Goal: Information Seeking & Learning: Learn about a topic

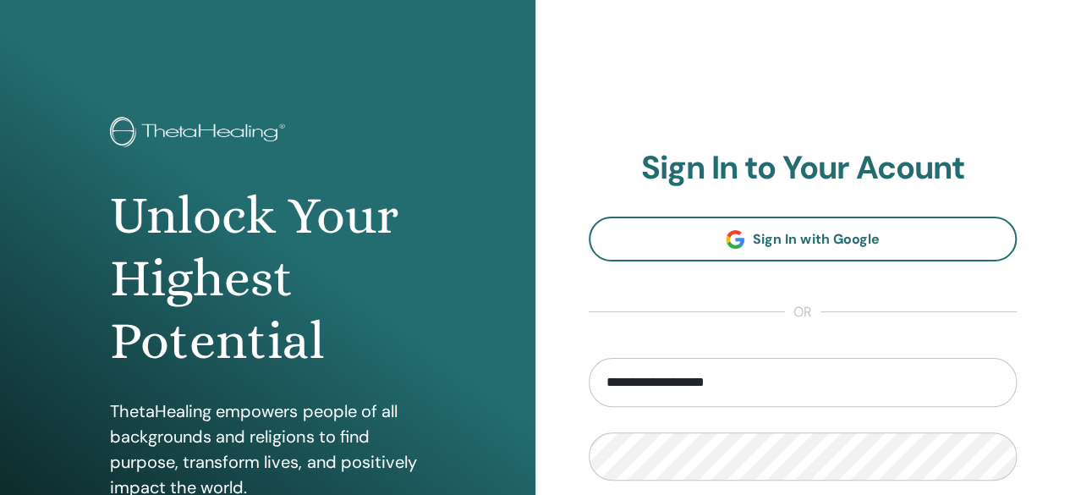
type input "**********"
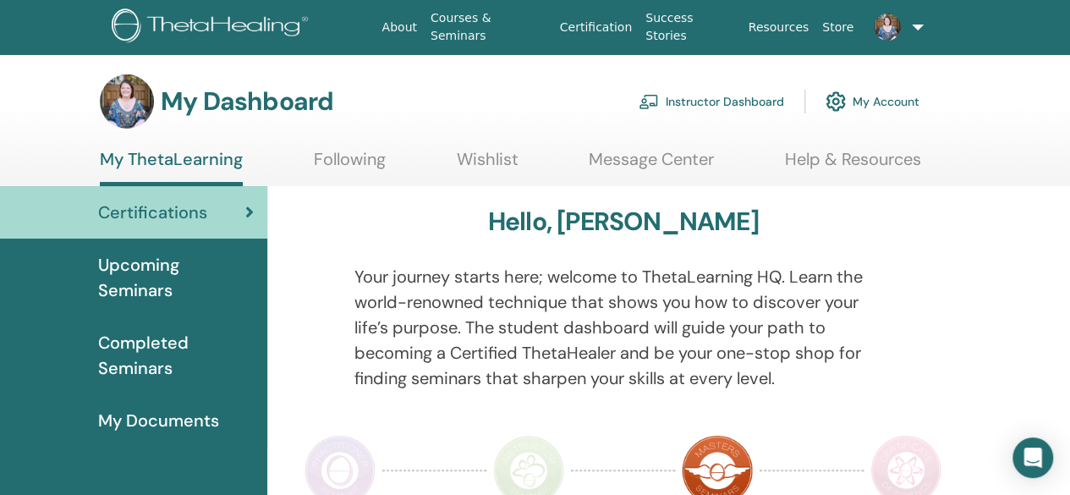
click at [689, 101] on link "Instructor Dashboard" at bounding box center [711, 101] width 145 height 37
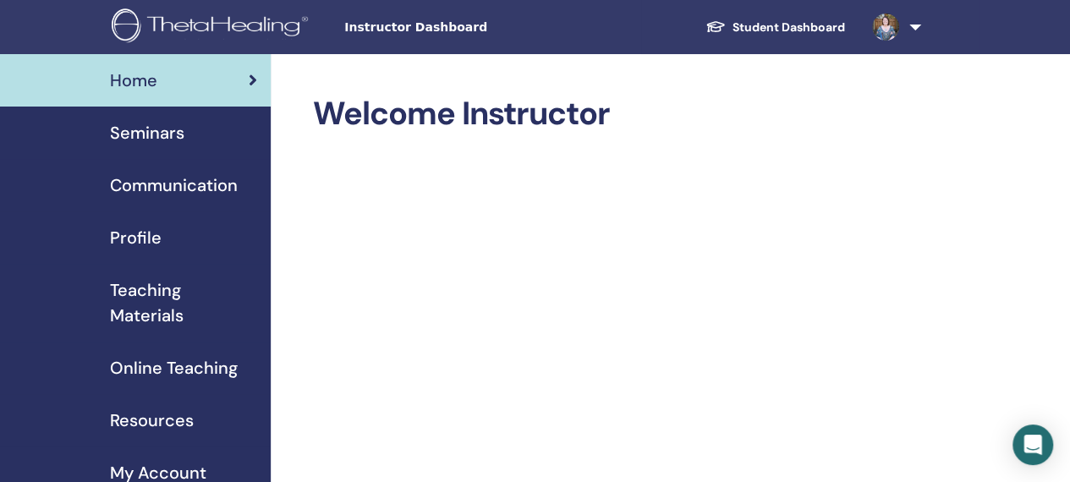
click at [174, 129] on span "Seminars" at bounding box center [147, 132] width 74 height 25
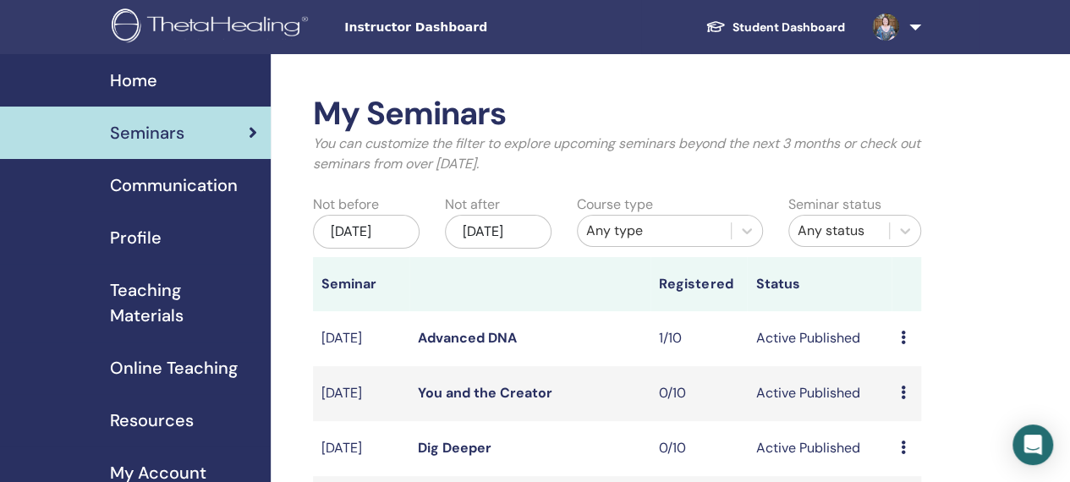
click at [125, 90] on span "Home" at bounding box center [133, 80] width 47 height 25
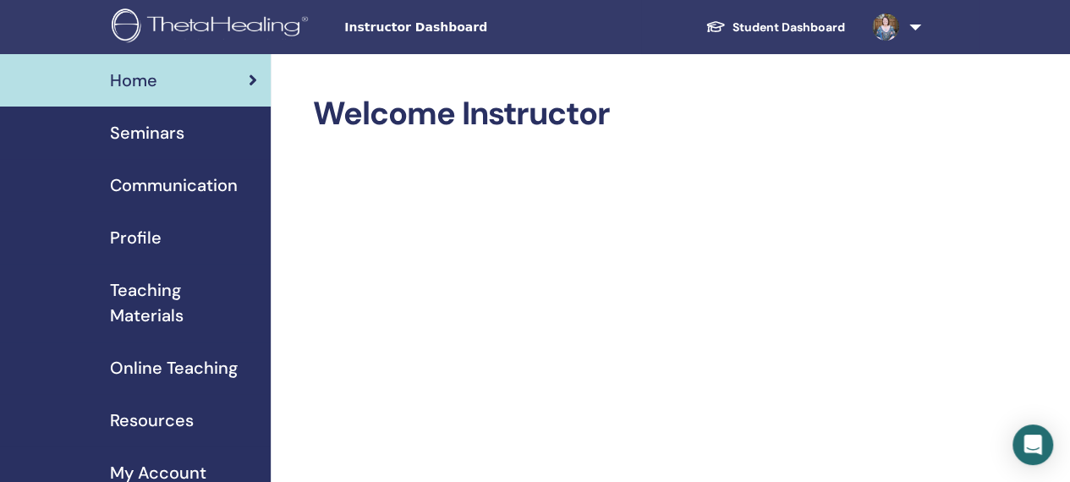
click at [884, 28] on img at bounding box center [885, 27] width 27 height 27
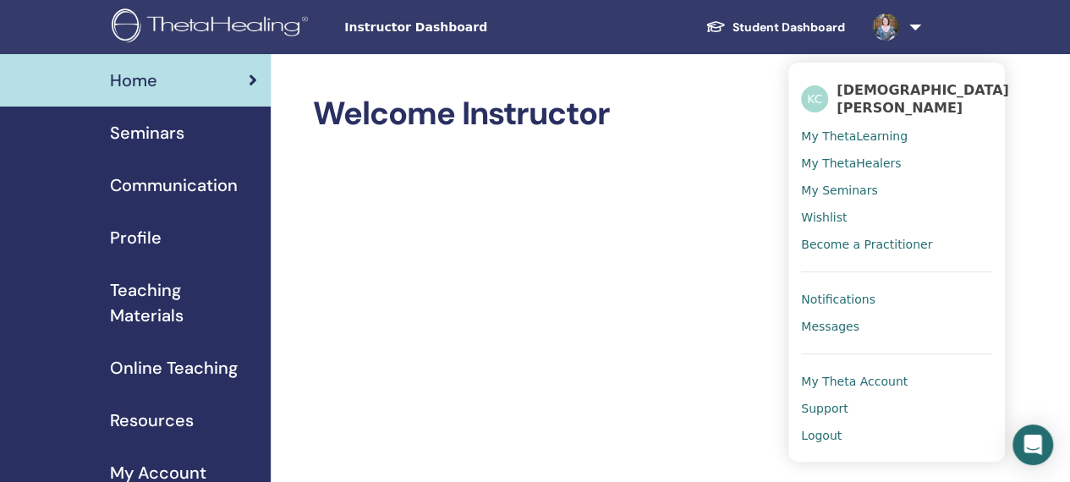
click at [917, 26] on link at bounding box center [892, 27] width 69 height 54
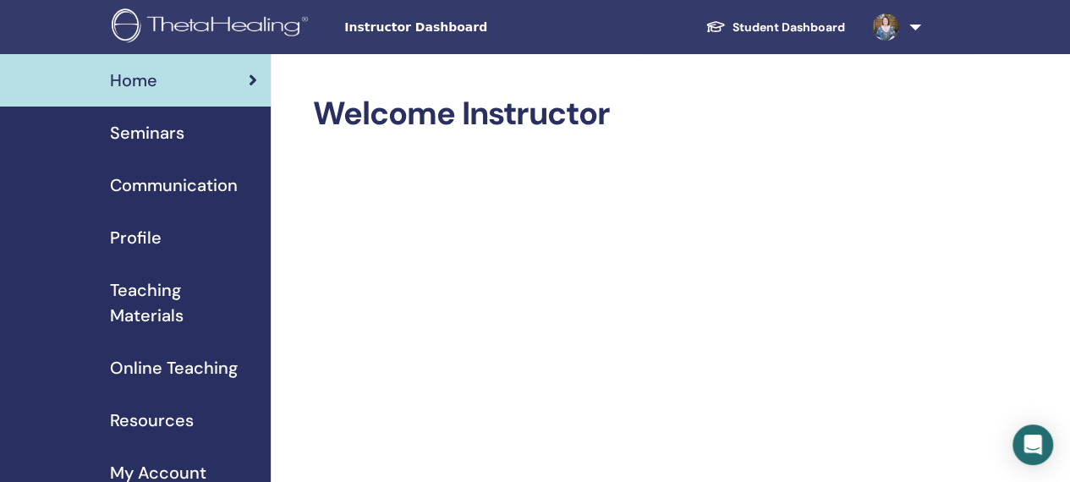
click at [915, 30] on link at bounding box center [892, 27] width 69 height 54
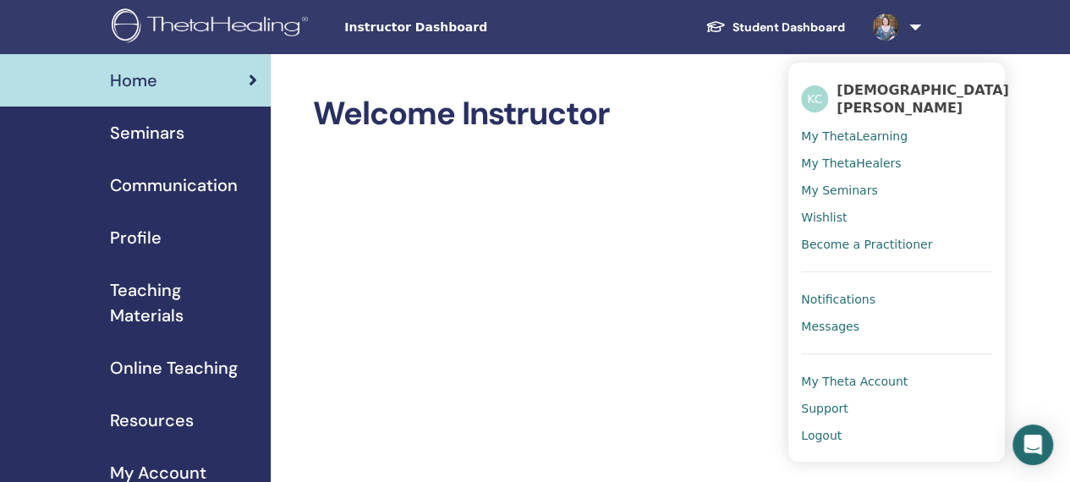
click at [824, 428] on span "Logout" at bounding box center [821, 435] width 41 height 15
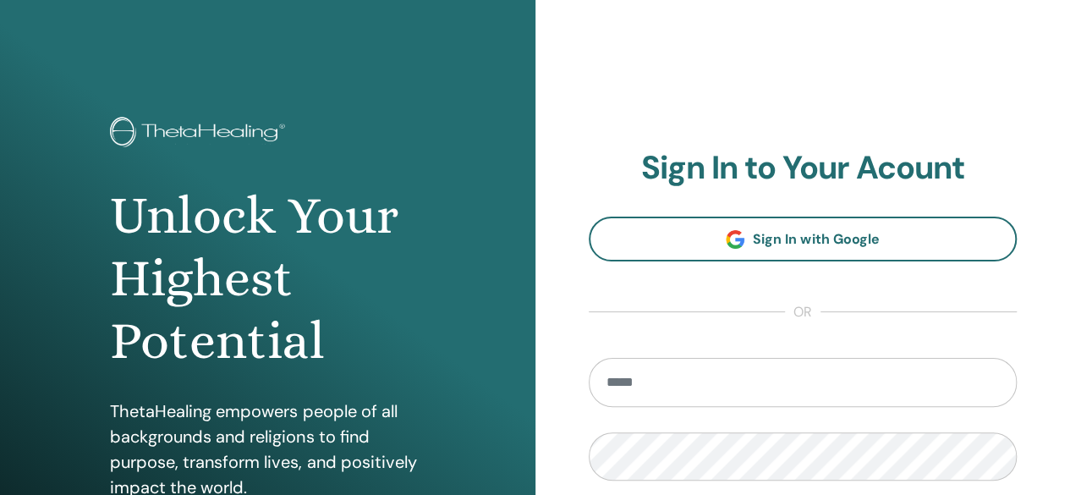
click at [824, 424] on form "Remember Me Sign In" at bounding box center [803, 477] width 429 height 238
type input "**********"
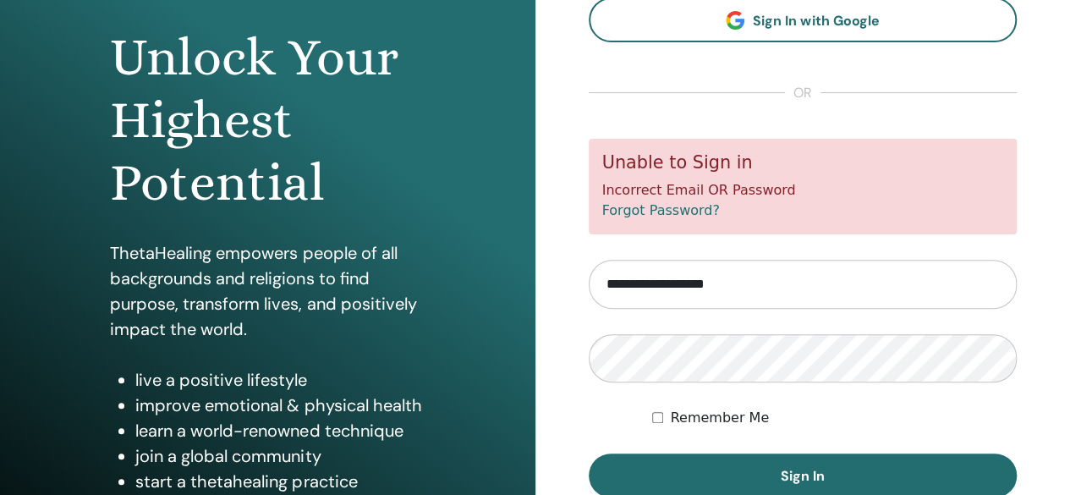
scroll to position [159, 0]
click at [589, 452] on button "Sign In" at bounding box center [803, 474] width 429 height 44
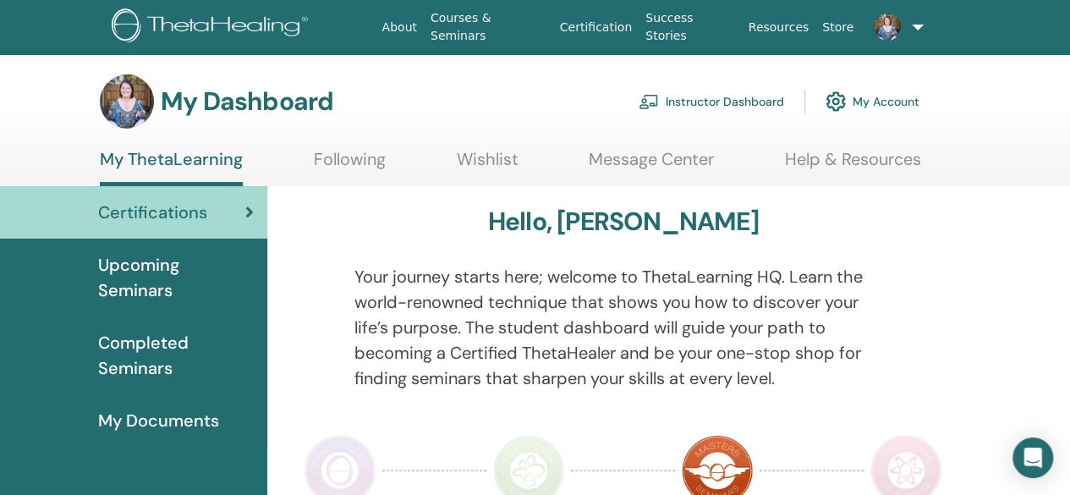
click at [743, 101] on link "Instructor Dashboard" at bounding box center [711, 101] width 145 height 37
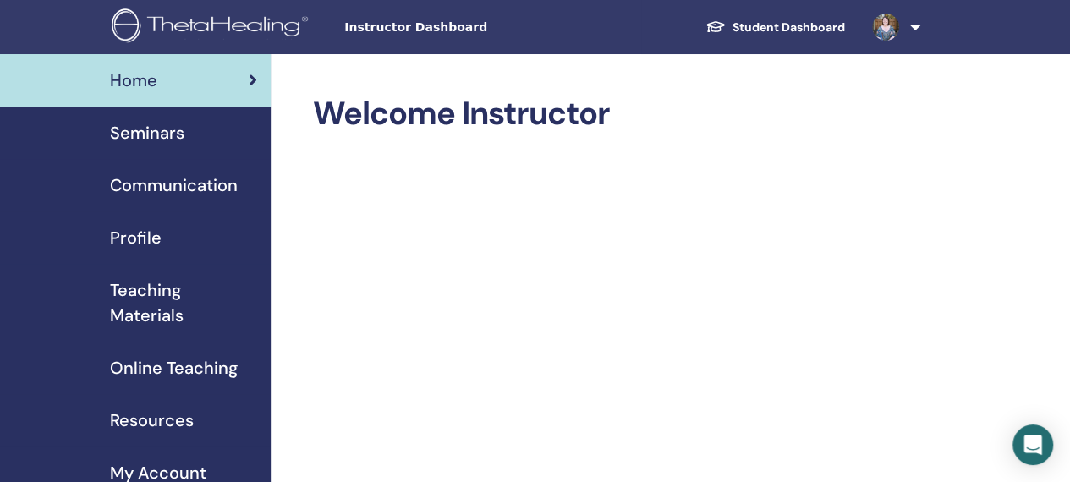
click at [162, 134] on span "Seminars" at bounding box center [147, 132] width 74 height 25
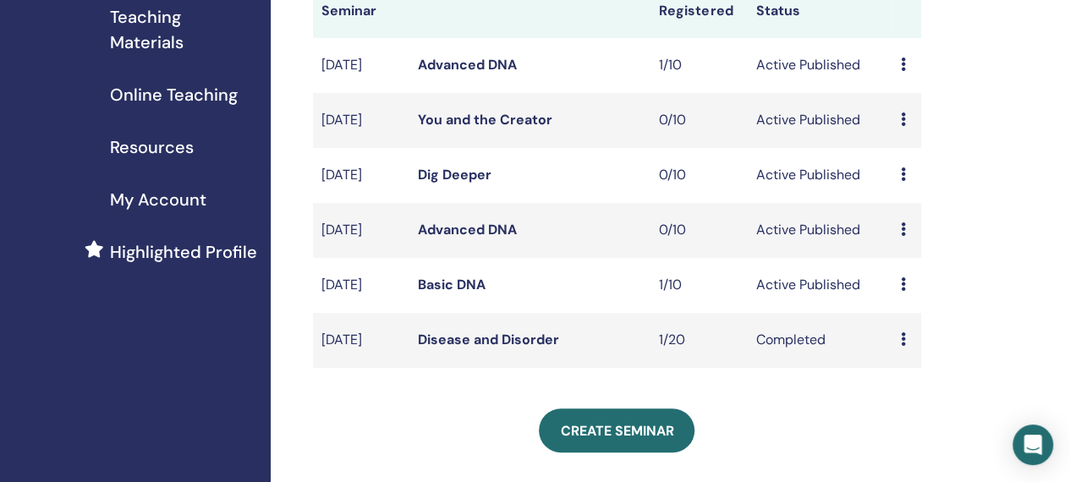
scroll to position [272, 0]
click at [450, 294] on link "Basic DNA" at bounding box center [452, 286] width 68 height 18
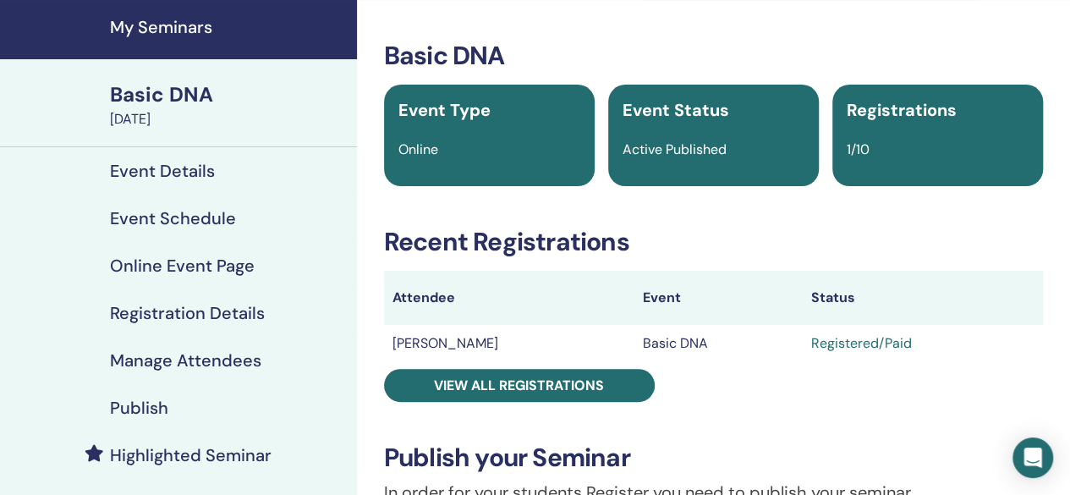
scroll to position [56, 0]
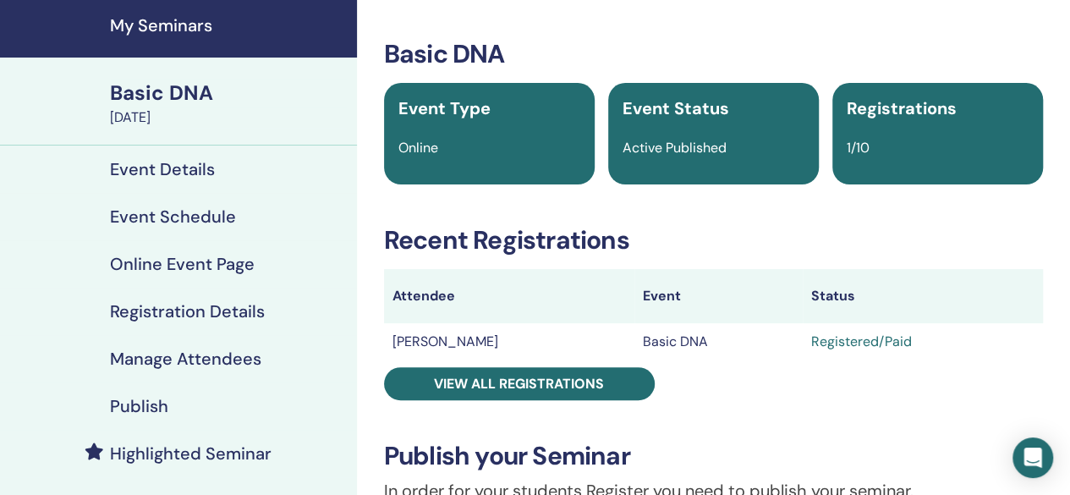
click at [155, 15] on h4 "My Seminars" at bounding box center [228, 25] width 237 height 20
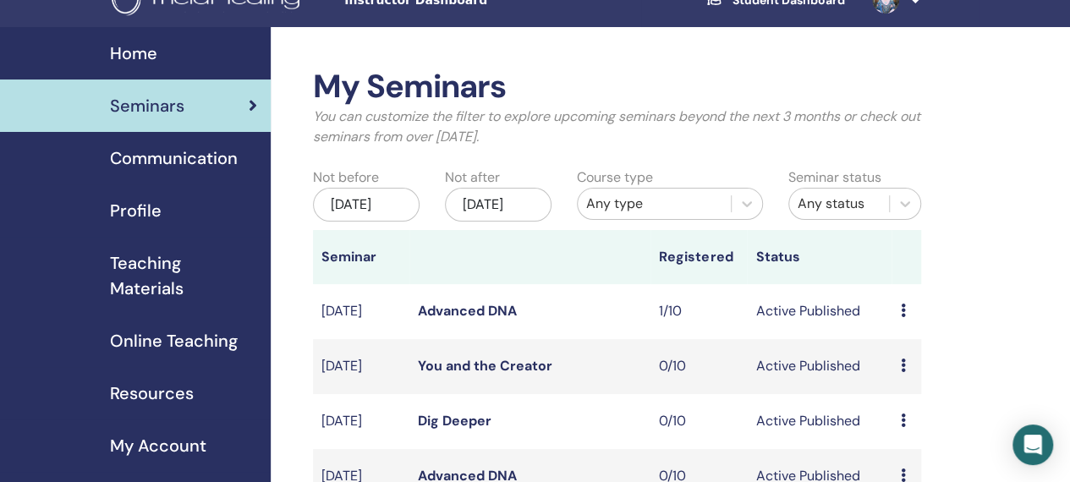
scroll to position [12, 0]
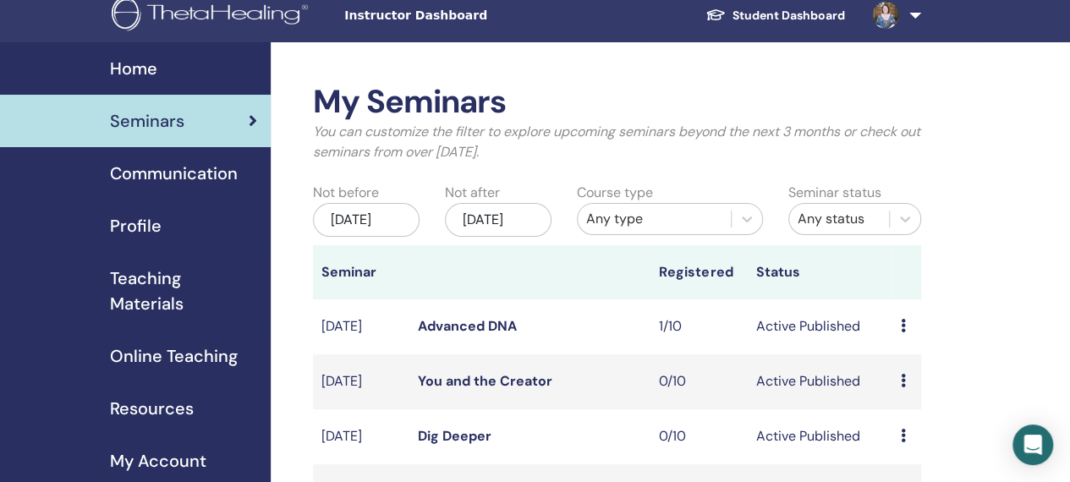
click at [455, 335] on link "Advanced DNA" at bounding box center [467, 326] width 99 height 18
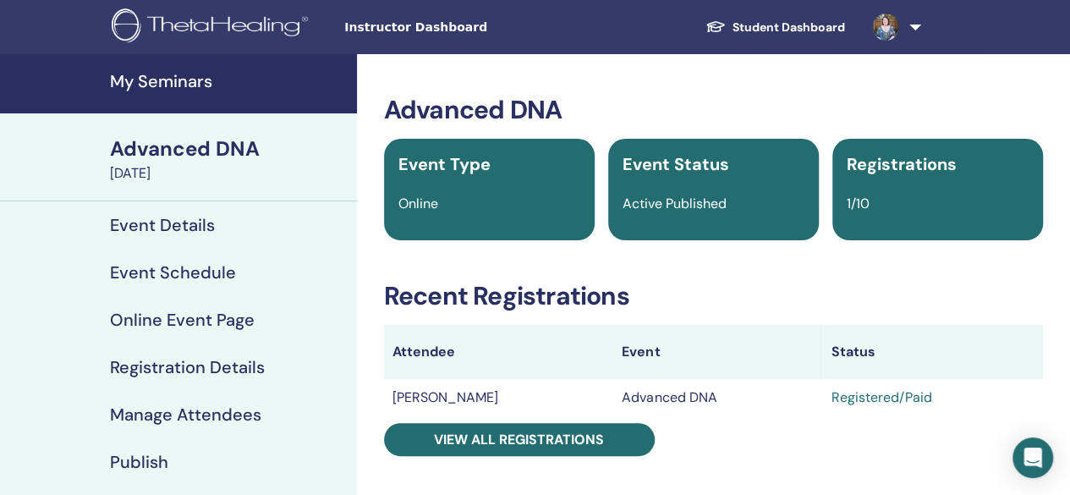
click at [193, 72] on h4 "My Seminars" at bounding box center [228, 81] width 237 height 20
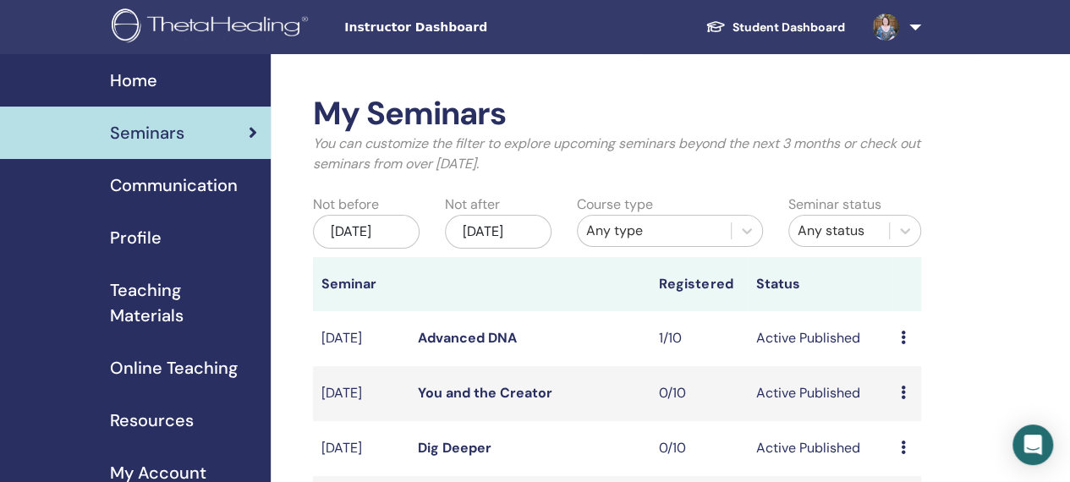
scroll to position [3, 0]
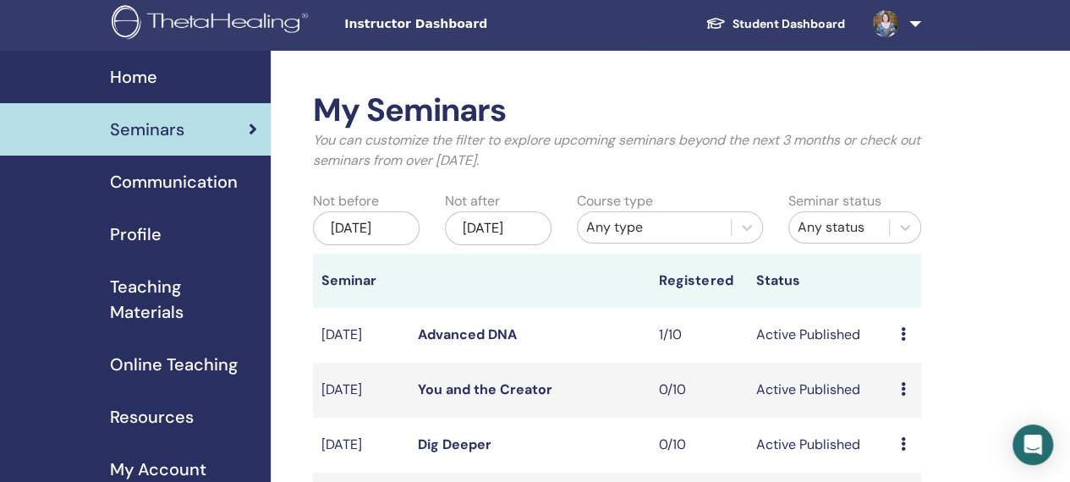
click at [496, 343] on link "Advanced DNA" at bounding box center [467, 335] width 99 height 18
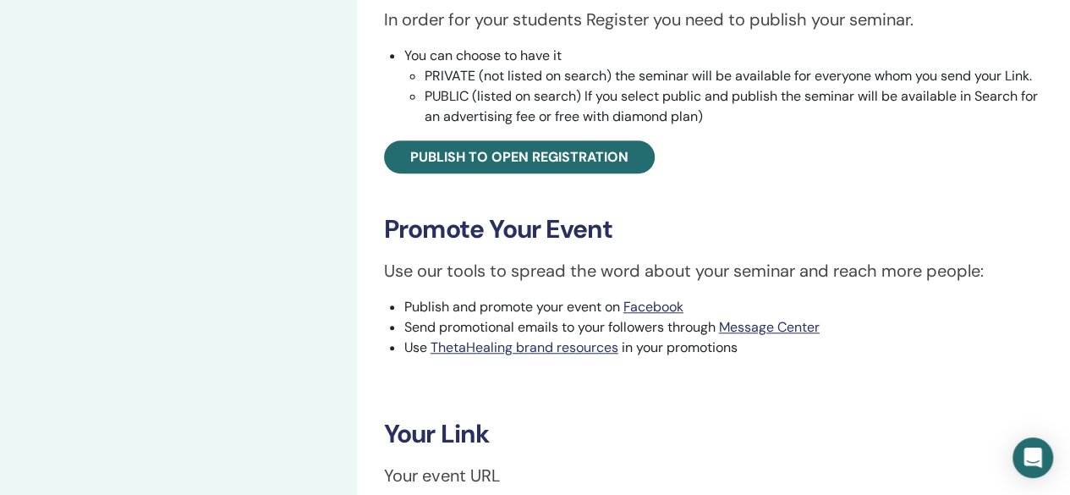
scroll to position [694, 0]
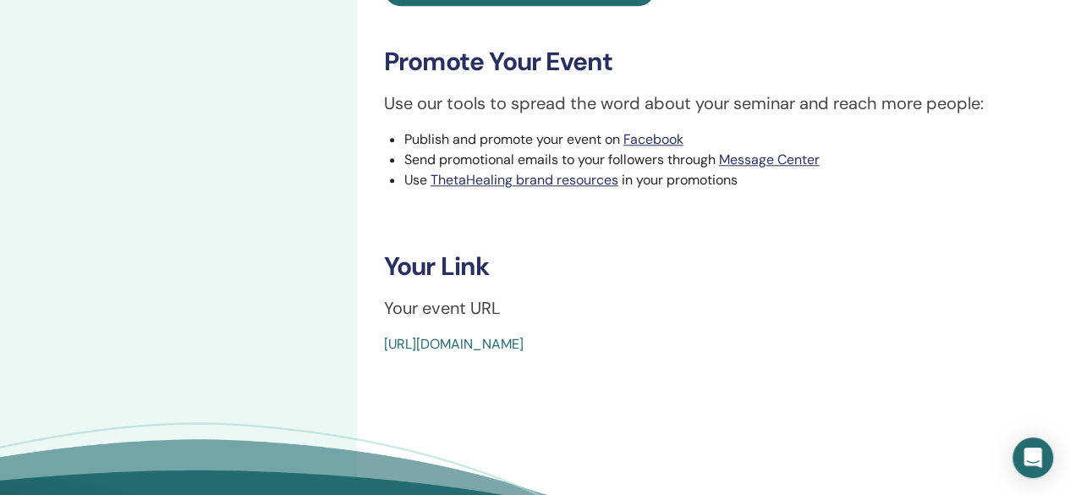
click at [523, 345] on link "[URL][DOMAIN_NAME]" at bounding box center [454, 344] width 140 height 18
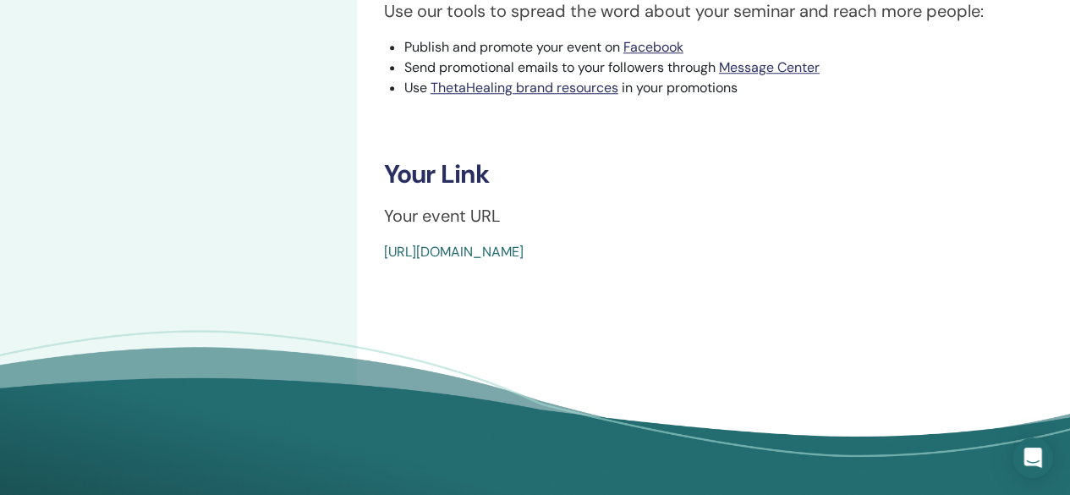
scroll to position [759, 0]
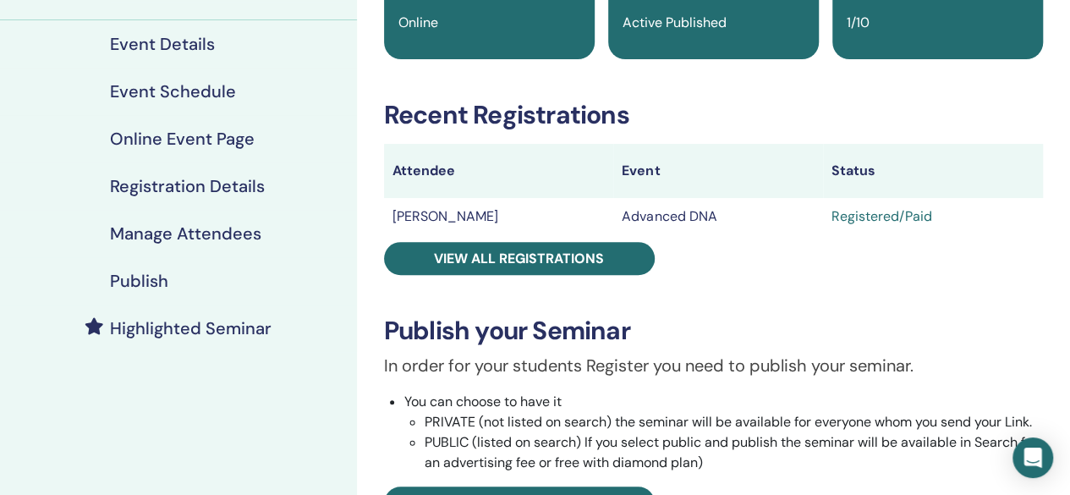
scroll to position [165, 0]
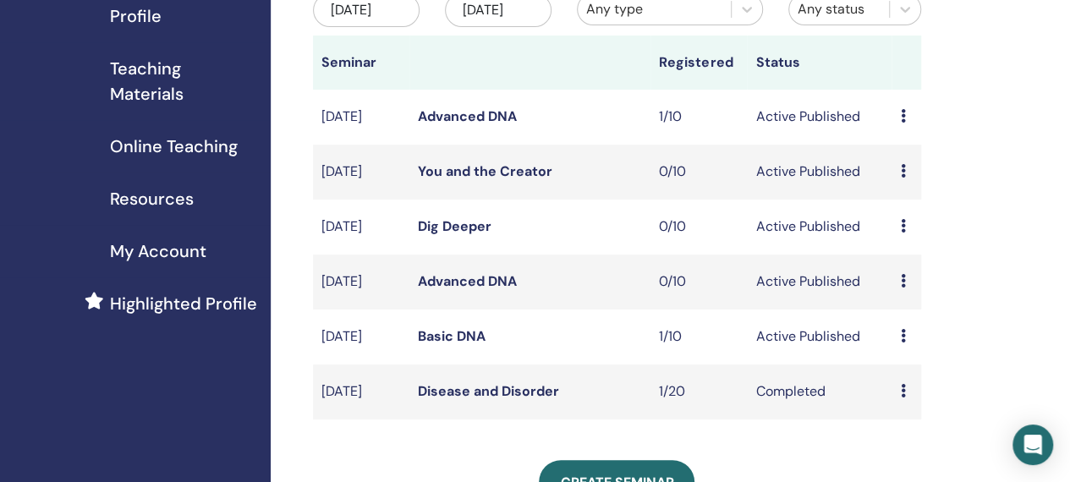
scroll to position [222, 0]
click at [463, 344] on link "Basic DNA" at bounding box center [452, 335] width 68 height 18
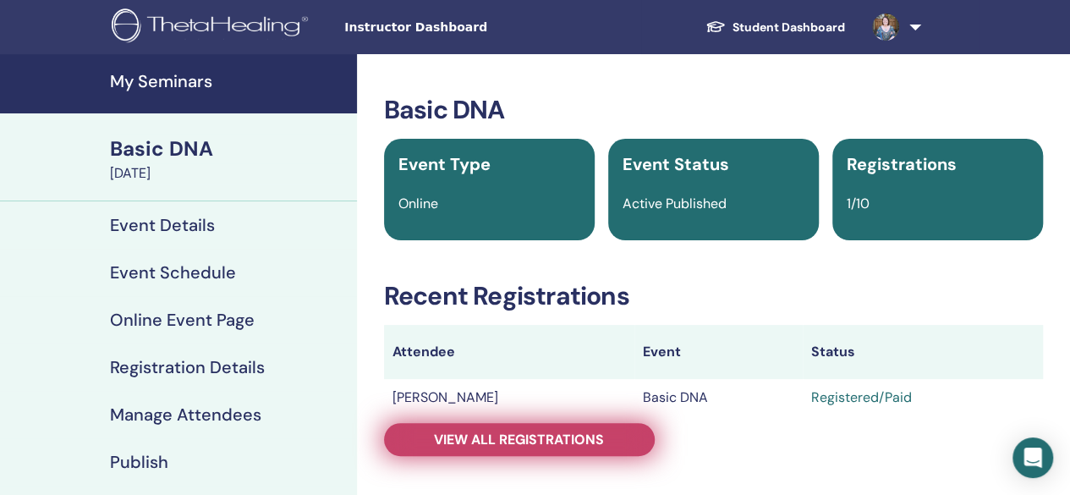
click at [507, 433] on span "View all registrations" at bounding box center [519, 439] width 170 height 18
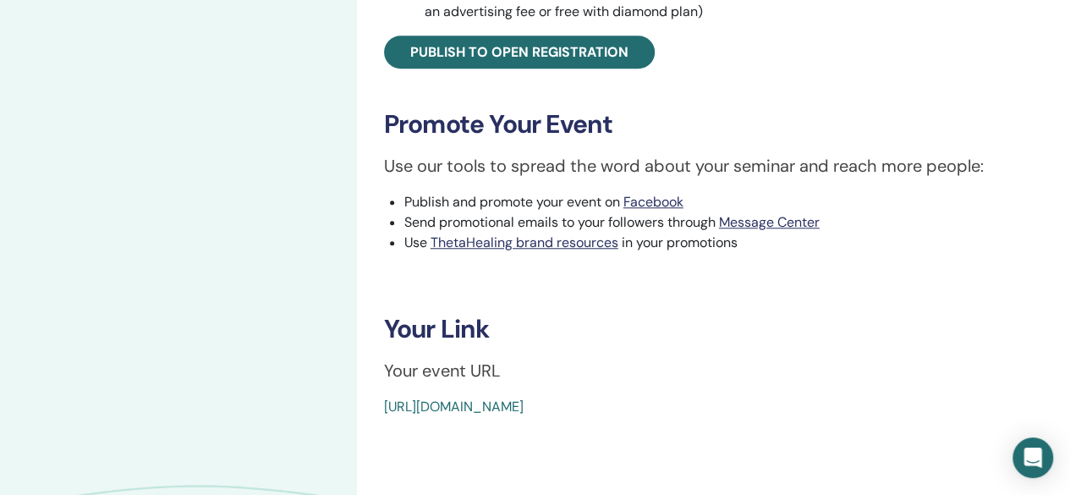
scroll to position [633, 0]
click at [533, 417] on div "Basic DNA Event Type Online Event Status Active Published Registrations 1/10 Re…" at bounding box center [713, 37] width 713 height 1231
click at [523, 402] on link "https://www.thetahealing.com/seminar-372989-details.html" at bounding box center [454, 406] width 140 height 18
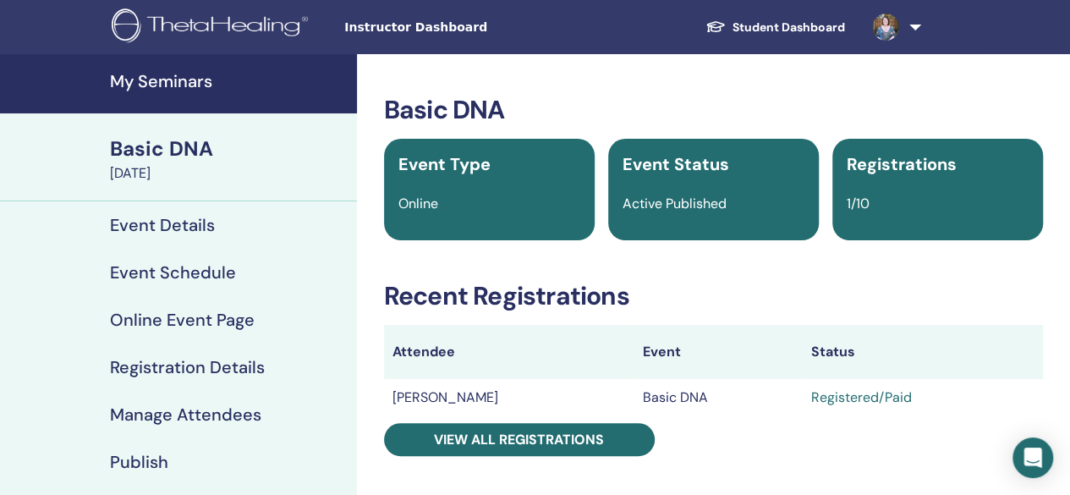
click at [157, 84] on h4 "My Seminars" at bounding box center [228, 81] width 237 height 20
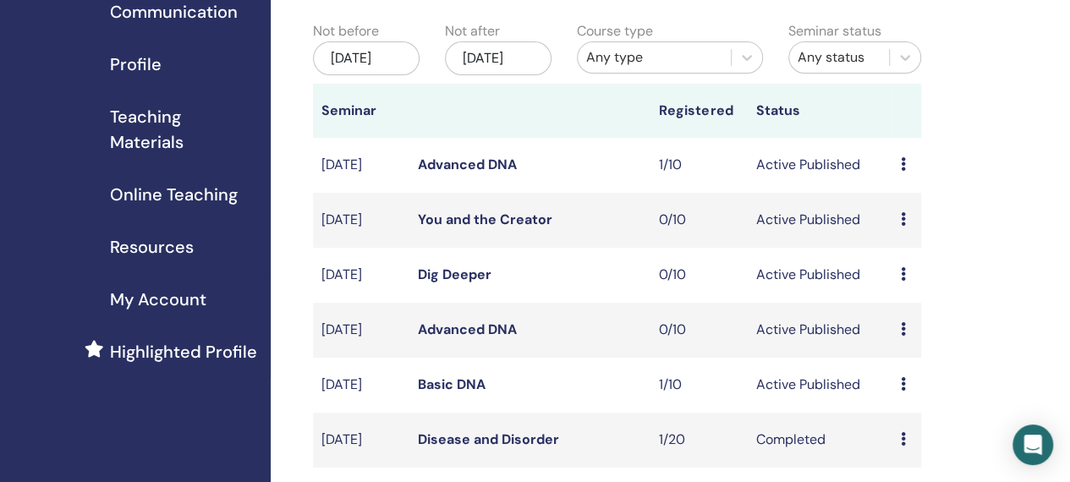
scroll to position [171, 0]
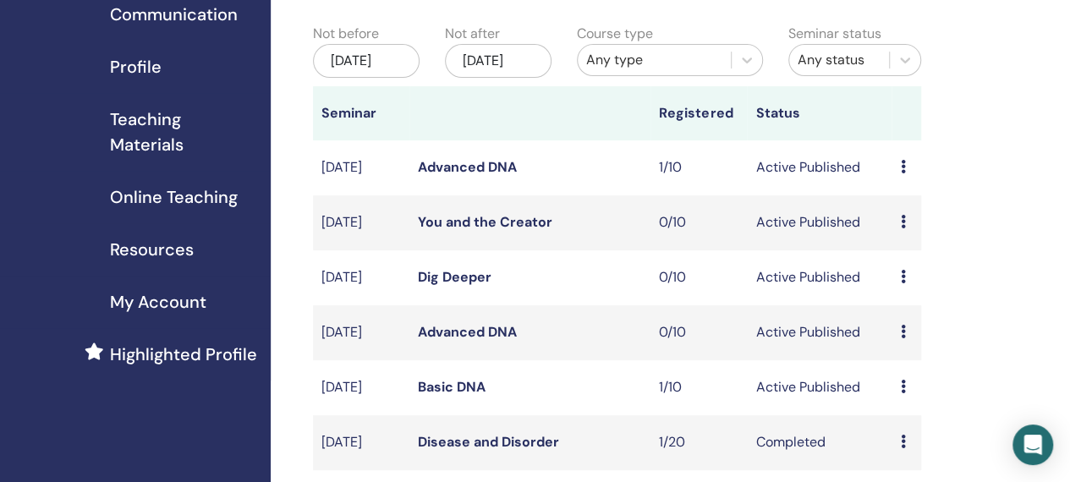
click at [453, 176] on link "Advanced DNA" at bounding box center [467, 167] width 99 height 18
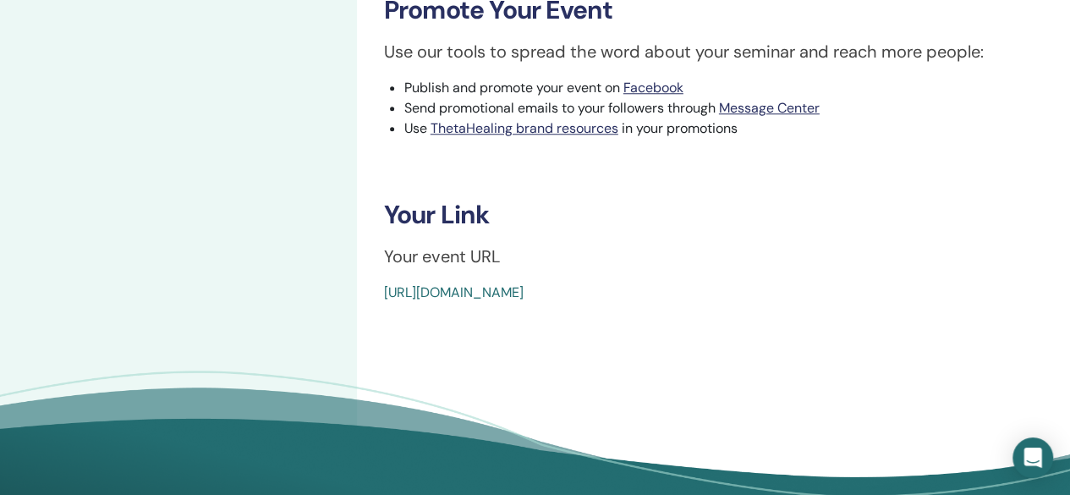
scroll to position [748, 0]
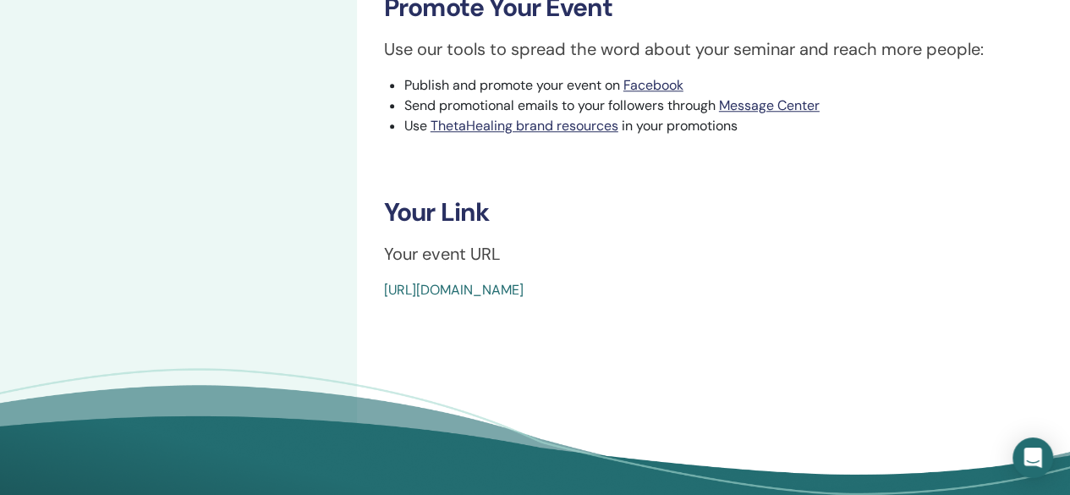
click at [523, 285] on link "https://www.thetahealing.com/seminar-375460-details.html" at bounding box center [454, 290] width 140 height 18
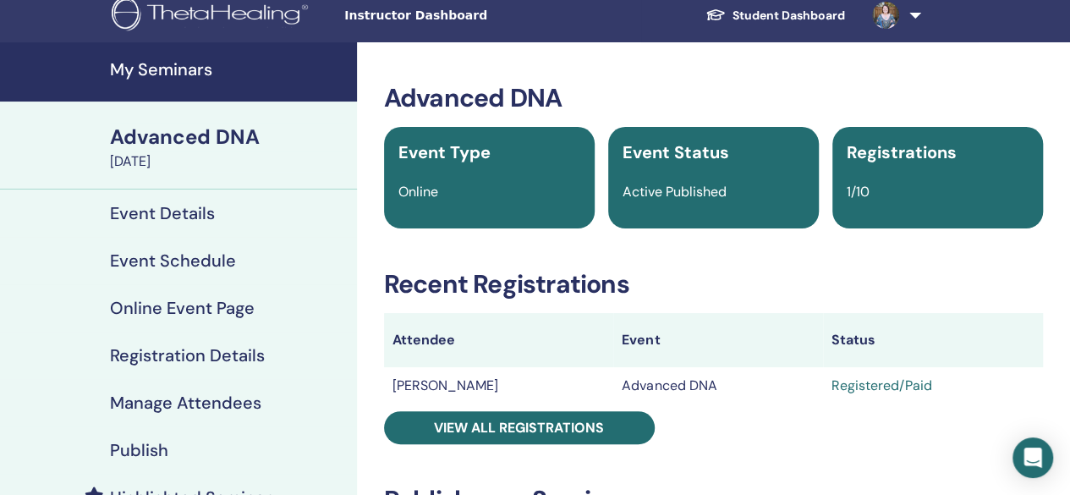
scroll to position [11, 0]
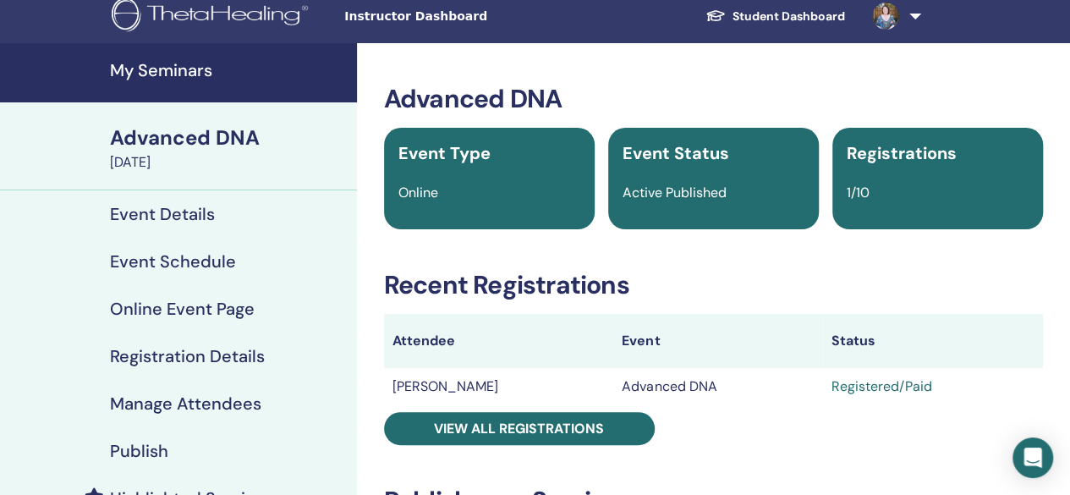
click at [190, 60] on h4 "My Seminars" at bounding box center [228, 70] width 237 height 20
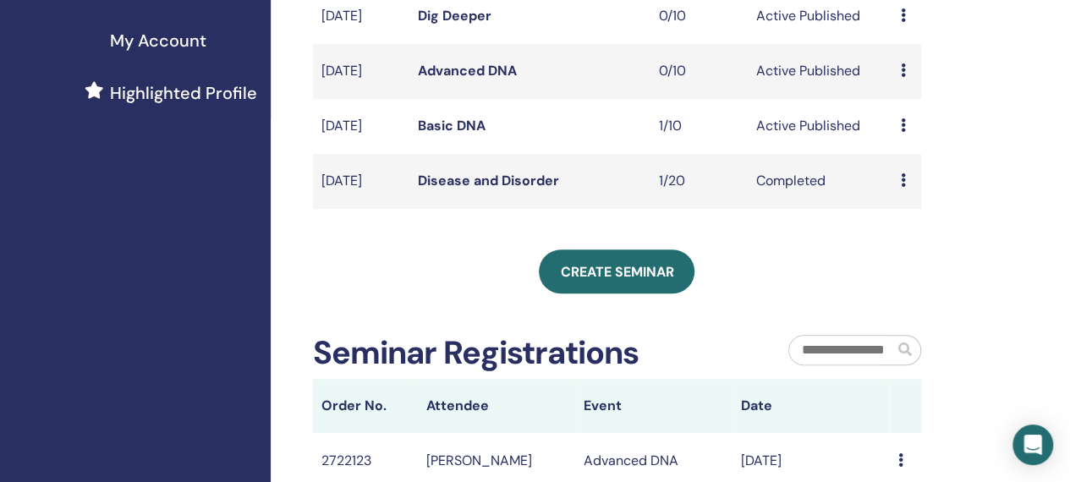
scroll to position [443, 0]
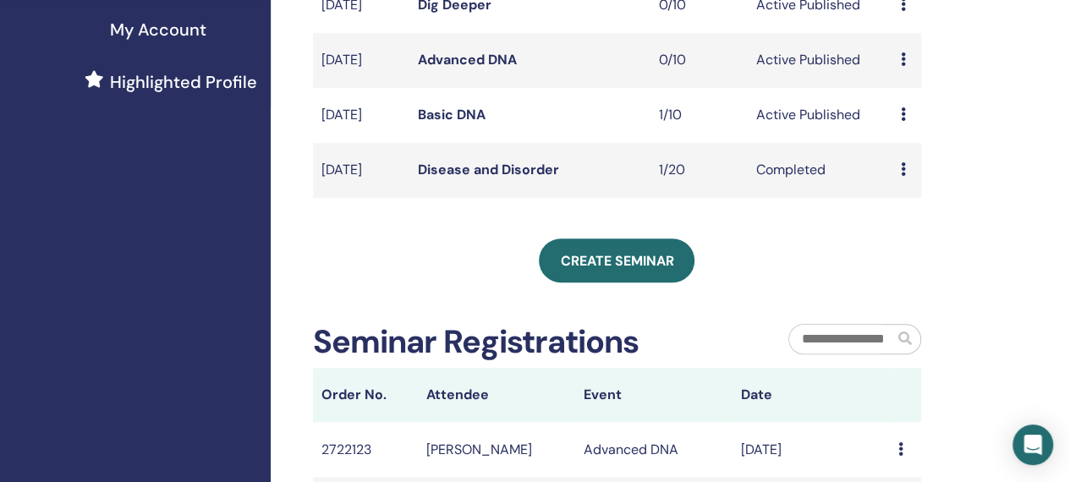
click at [465, 123] on link "Basic DNA" at bounding box center [452, 115] width 68 height 18
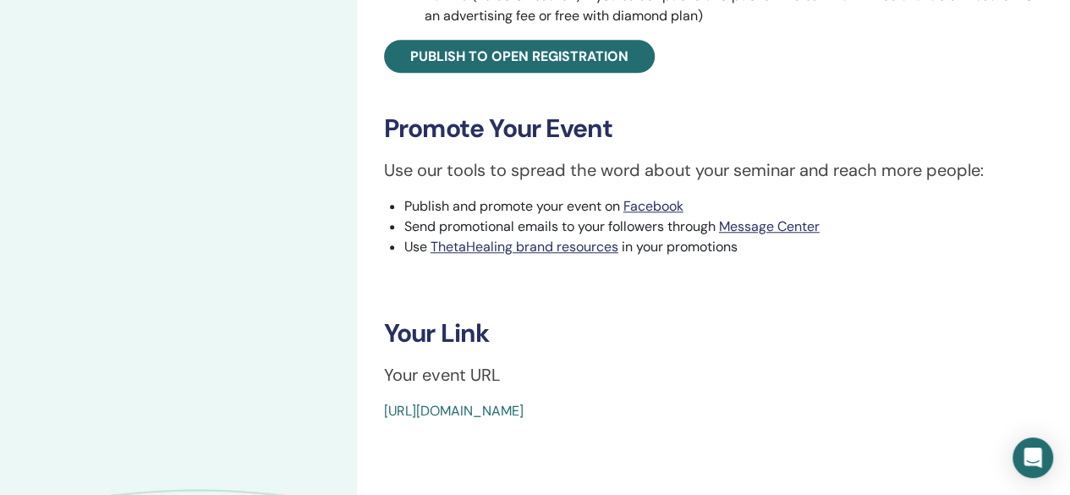
scroll to position [634, 0]
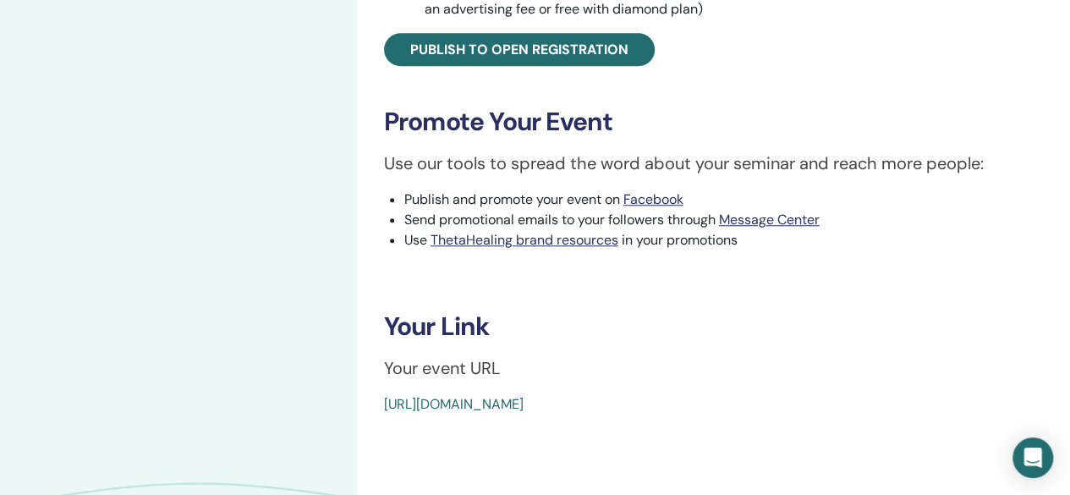
click at [523, 408] on link "[URL][DOMAIN_NAME]" at bounding box center [454, 404] width 140 height 18
